Goal: Information Seeking & Learning: Learn about a topic

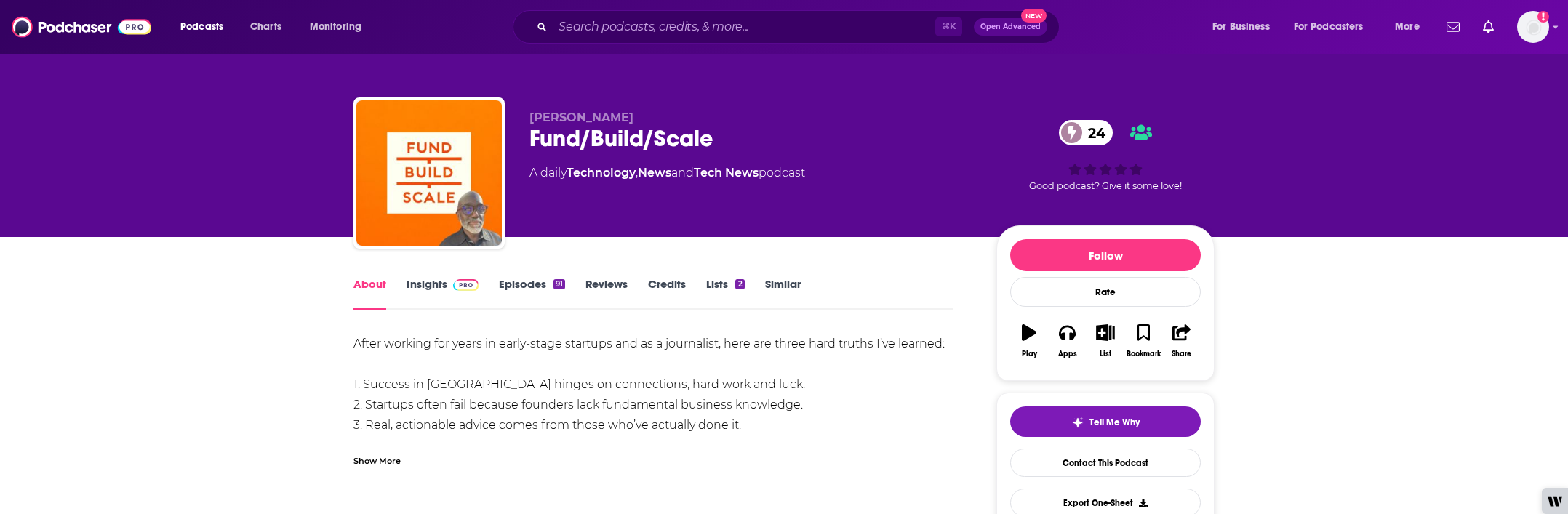
click at [438, 287] on link "Insights" at bounding box center [442, 294] width 72 height 34
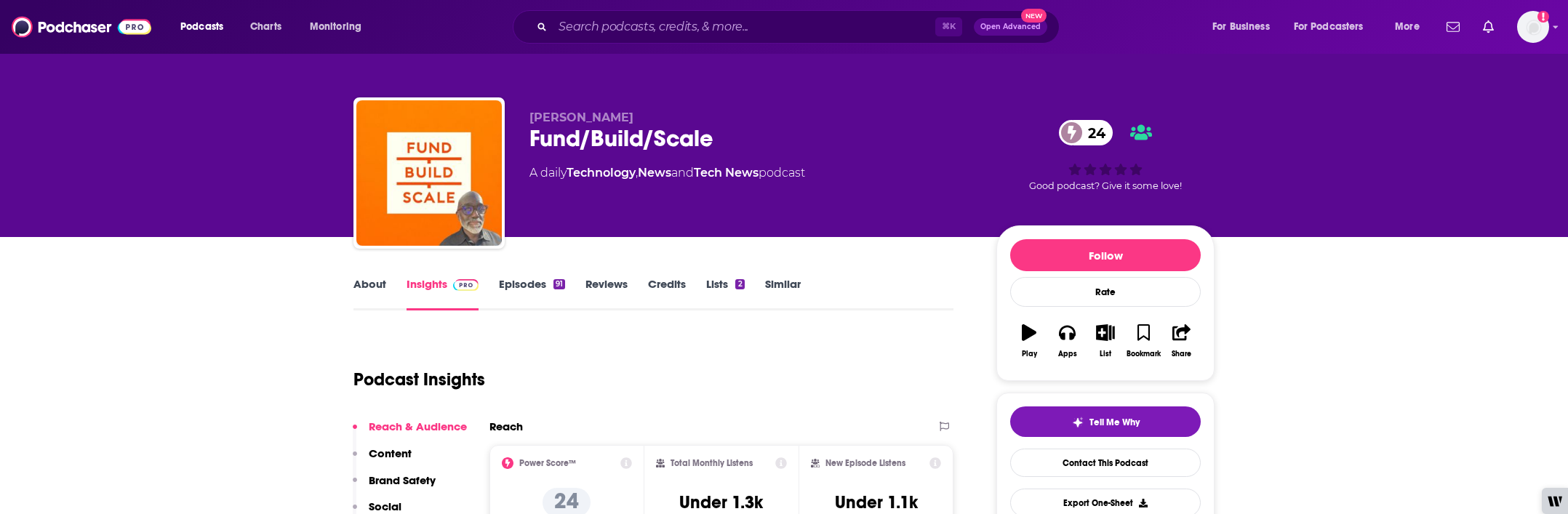
scroll to position [29, 0]
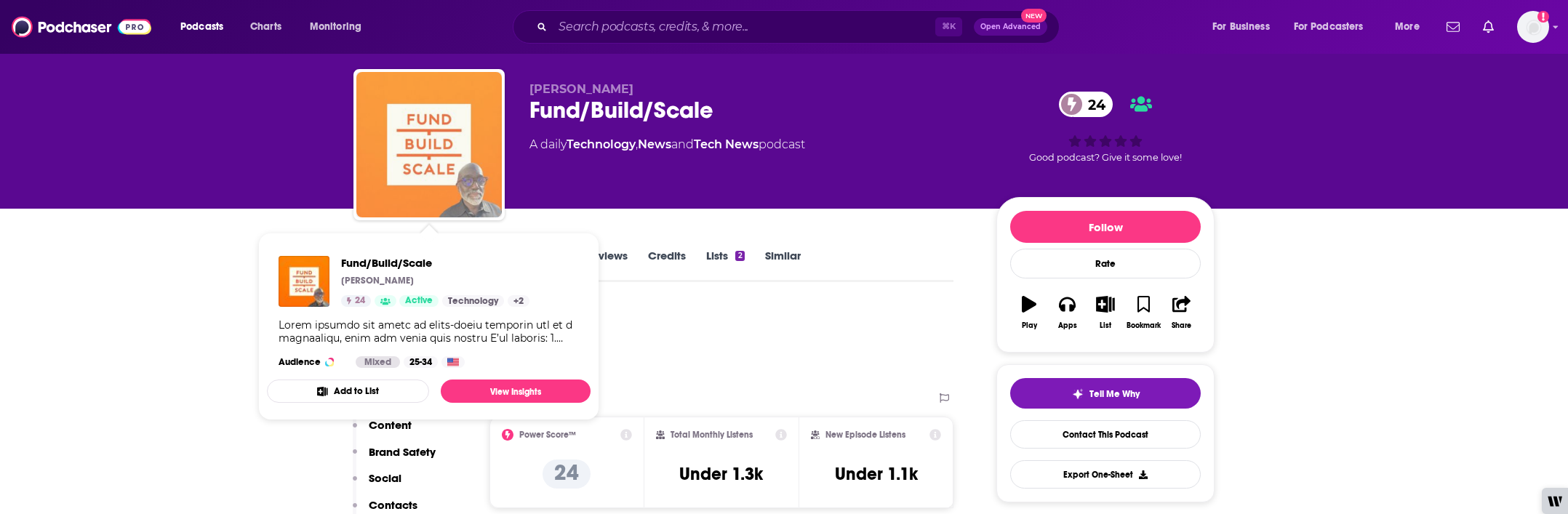
click at [389, 198] on img "Fund/Build/Scale" at bounding box center [429, 144] width 145 height 145
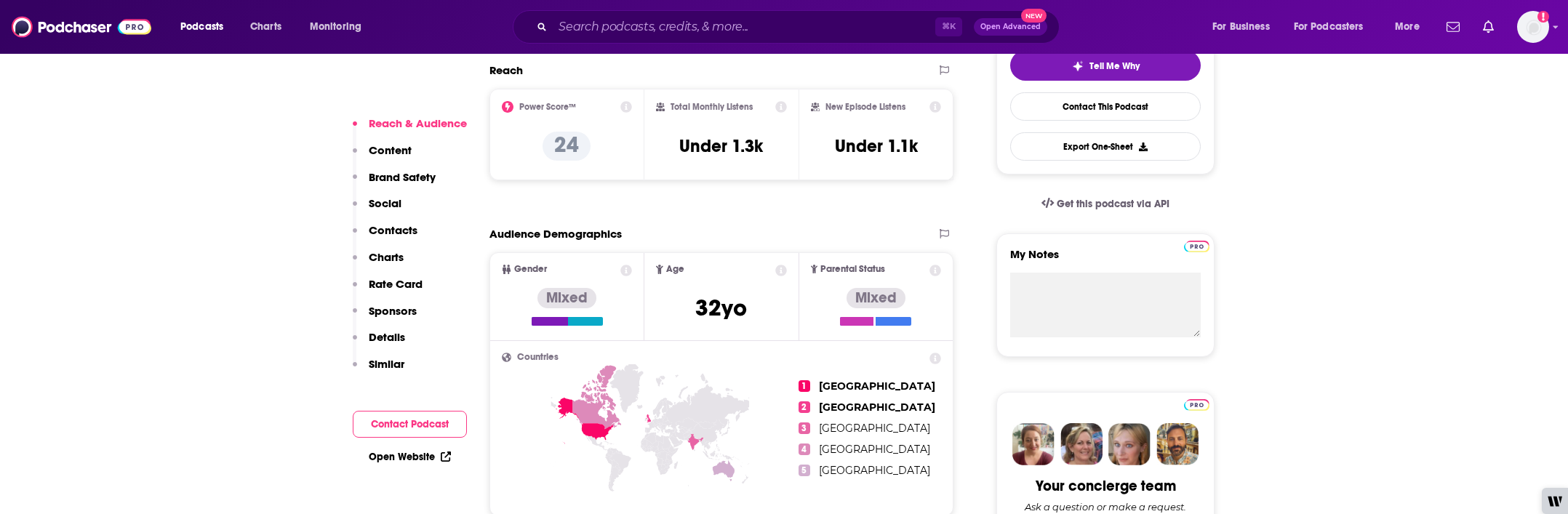
scroll to position [0, 0]
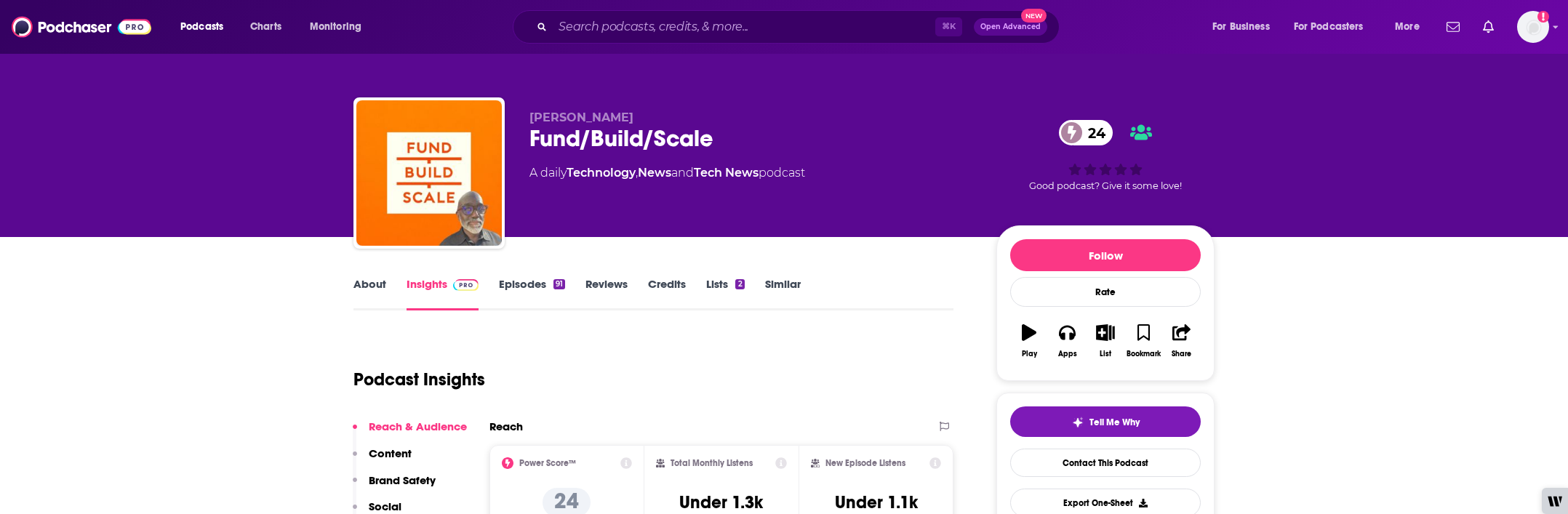
click at [380, 279] on link "About" at bounding box center [369, 294] width 33 height 34
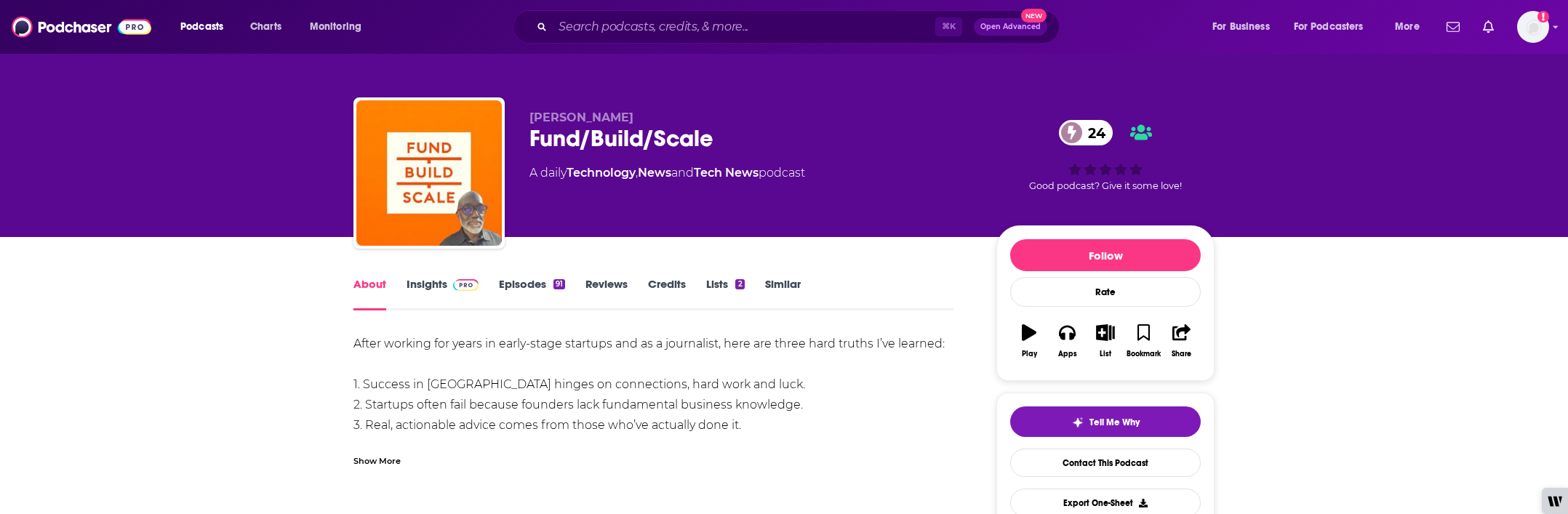
click at [437, 284] on link "Insights" at bounding box center [442, 294] width 72 height 34
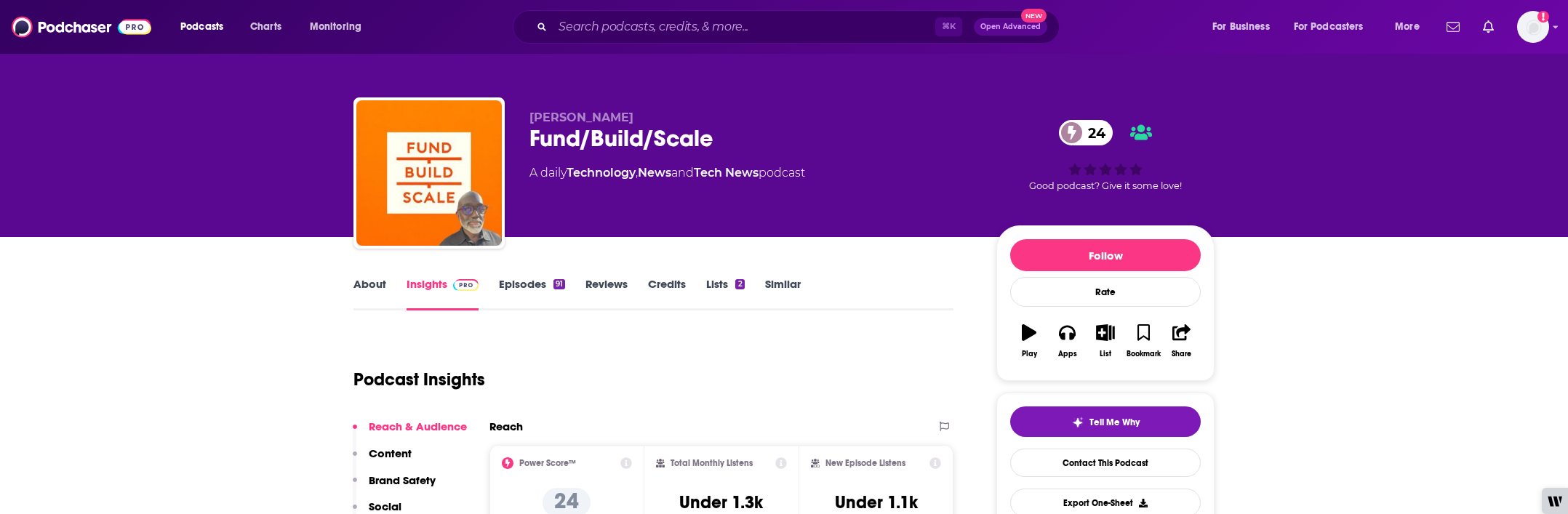
click at [550, 284] on link "Episodes 91" at bounding box center [531, 294] width 66 height 34
